Goal: Task Accomplishment & Management: Manage account settings

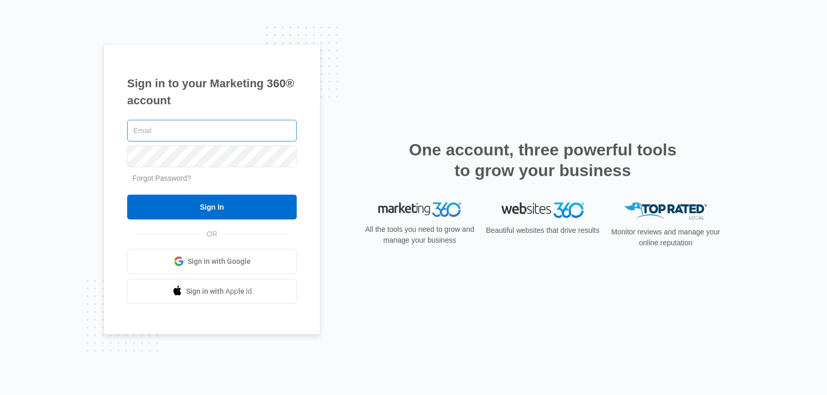
click at [173, 135] on input "text" at bounding box center [211, 131] width 169 height 22
click at [157, 133] on input "text" at bounding box center [211, 131] width 169 height 22
type input "[PERSON_NAME][EMAIL_ADDRESS][DOMAIN_NAME]"
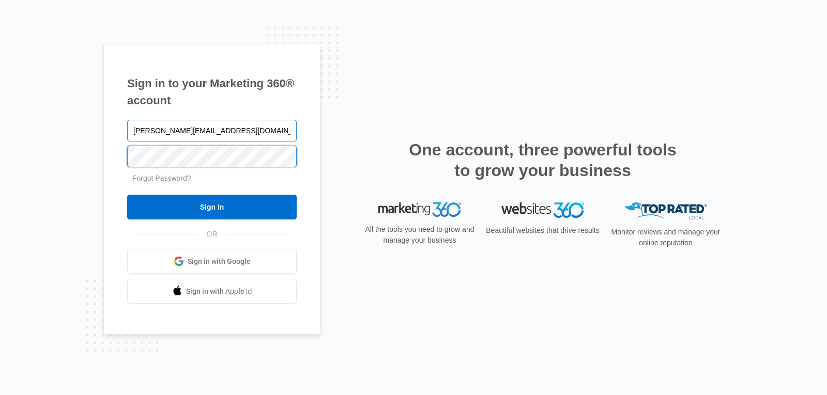
click at [127, 195] on input "Sign In" at bounding box center [211, 207] width 169 height 25
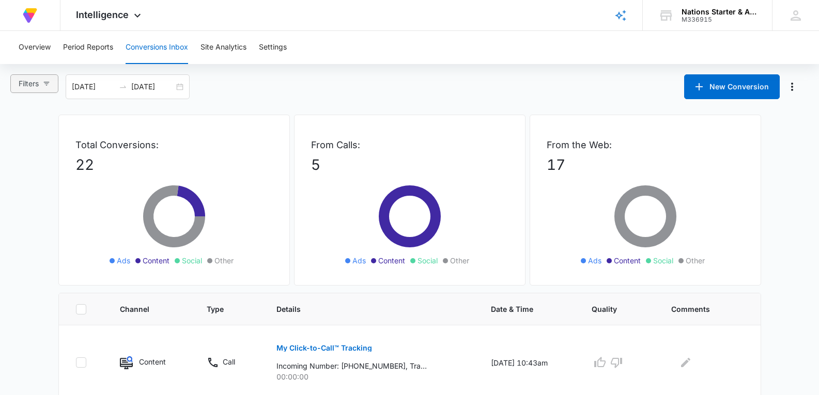
click at [46, 85] on icon "button" at bounding box center [46, 83] width 7 height 7
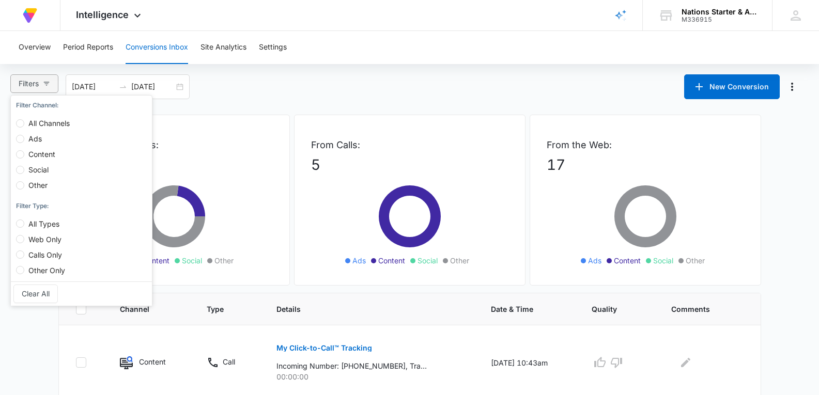
click at [46, 85] on icon "button" at bounding box center [46, 83] width 7 height 7
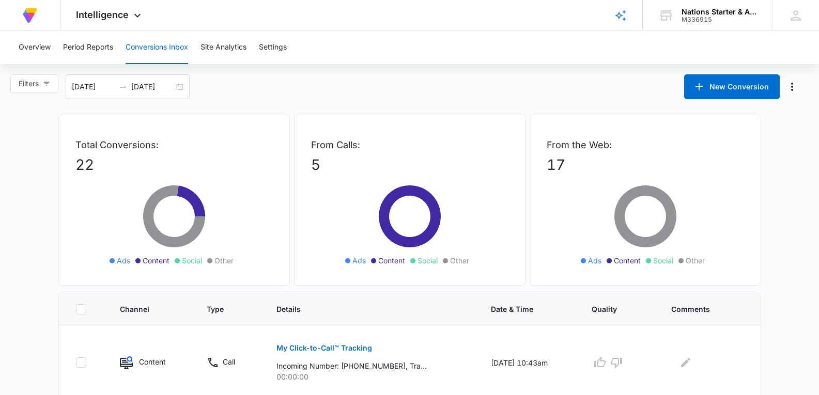
drag, startPoint x: 647, startPoint y: 215, endPoint x: 683, endPoint y: 197, distance: 40.9
click at [677, 199] on icon at bounding box center [645, 222] width 155 height 93
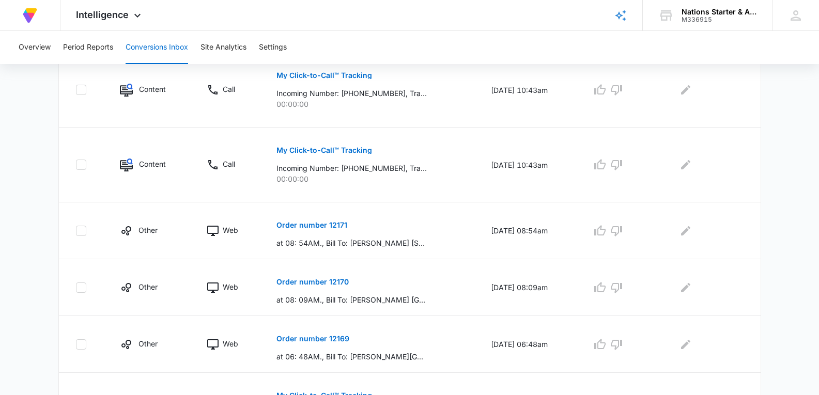
scroll to position [322, 0]
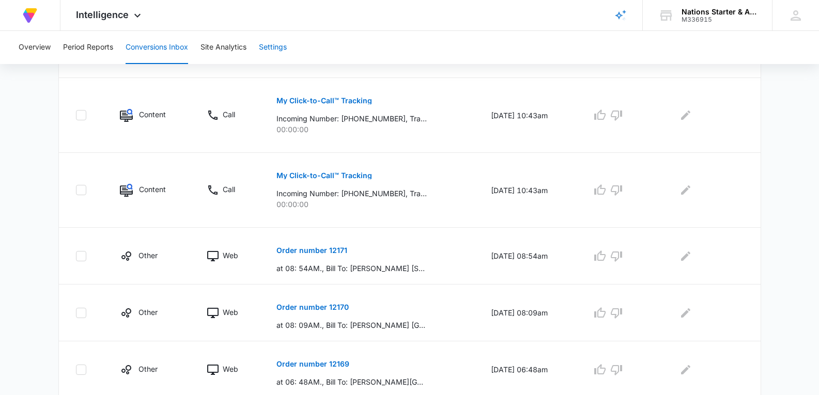
click at [270, 58] on button "Settings" at bounding box center [273, 47] width 28 height 33
